Goal: Information Seeking & Learning: Learn about a topic

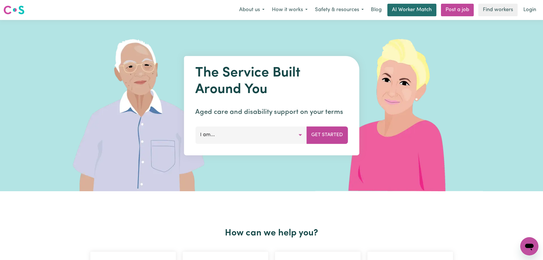
click at [427, 14] on link "AI Worker Match" at bounding box center [411, 10] width 49 height 13
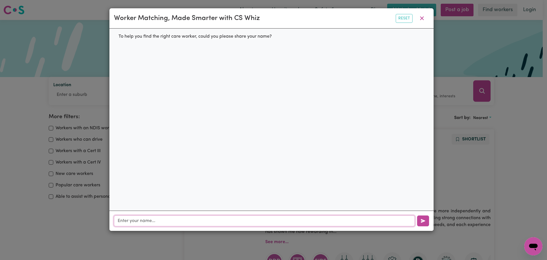
click at [168, 223] on input "text" at bounding box center [264, 220] width 301 height 11
type input "asdfkhsadkfdsnmnaj,dsf"
click at [424, 21] on icon "button" at bounding box center [422, 18] width 7 height 7
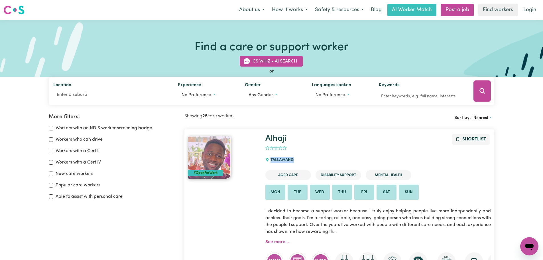
drag, startPoint x: 296, startPoint y: 159, endPoint x: 261, endPoint y: 155, distance: 35.3
click at [261, 155] on div "#OpenForWork Alhaji Shortlist 0 TALLAWANG Aged Care Disability Support Mental H…" at bounding box center [339, 230] width 310 height 192
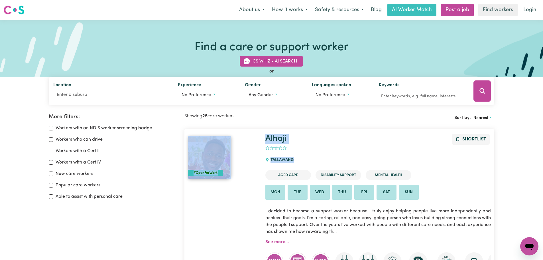
click at [287, 160] on div "TALLAWANG" at bounding box center [281, 159] width 32 height 15
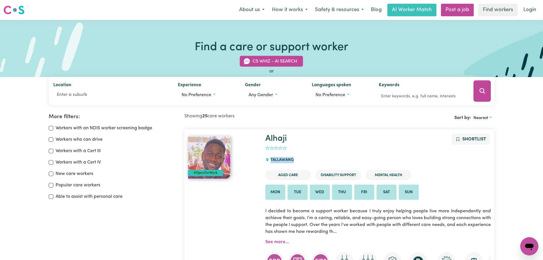
click at [287, 160] on div "TALLAWANG" at bounding box center [281, 159] width 32 height 15
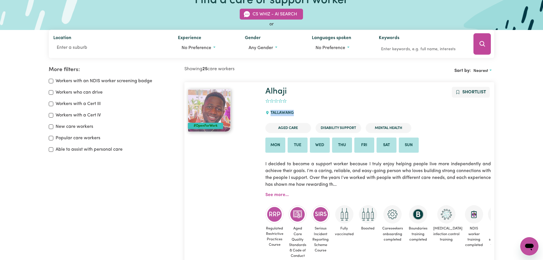
scroll to position [85, 0]
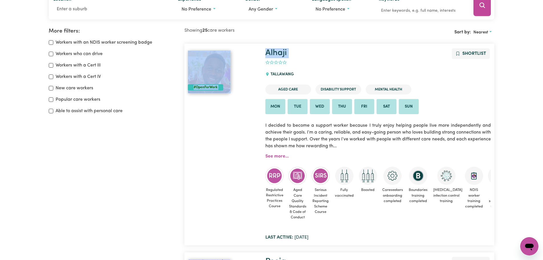
drag, startPoint x: 287, startPoint y: 65, endPoint x: 260, endPoint y: 61, distance: 27.4
click at [260, 61] on div "#OpenForWork Alhaji Shortlist 0 TALLAWANG Aged Care Disability Support Mental H…" at bounding box center [339, 144] width 310 height 192
click at [268, 63] on icon "add rating by typing an integer from 0 to 5 or pressing arrow keys" at bounding box center [268, 61] width 4 height 3
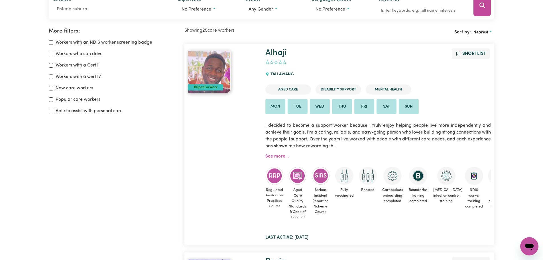
click at [269, 63] on icon "add rating by typing an integer from 0 to 5 or pressing arrow keys" at bounding box center [267, 62] width 4 height 4
drag, startPoint x: 285, startPoint y: 72, endPoint x: 320, endPoint y: 76, distance: 35.9
click at [313, 75] on div "Alhaji Shortlist 0 TALLAWANG Aged Care Disability Support Mental Health Mon Tue…" at bounding box center [378, 144] width 232 height 192
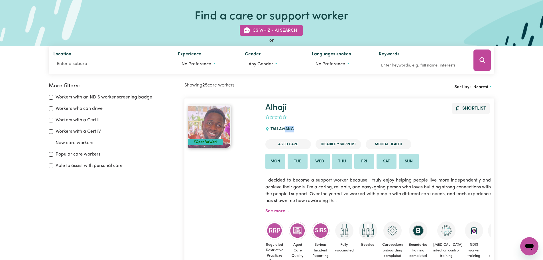
scroll to position [0, 0]
